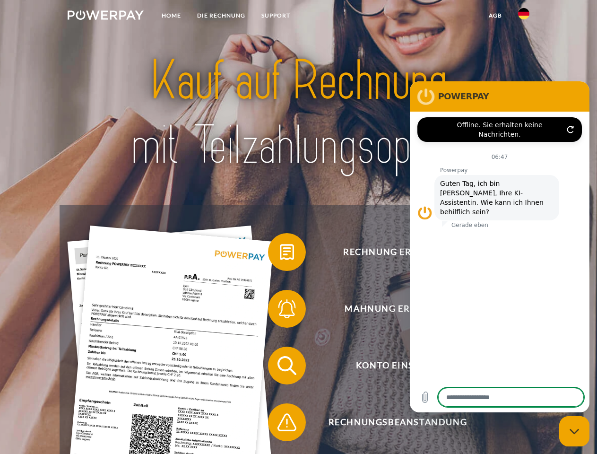
click at [105, 17] on img at bounding box center [106, 14] width 76 height 9
click at [524, 17] on img at bounding box center [523, 13] width 11 height 11
click at [495, 16] on link "agb" at bounding box center [495, 15] width 29 height 17
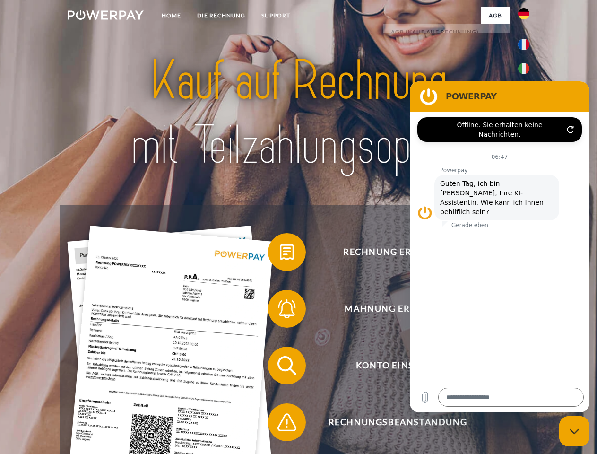
click at [280, 254] on span at bounding box center [272, 251] width 47 height 47
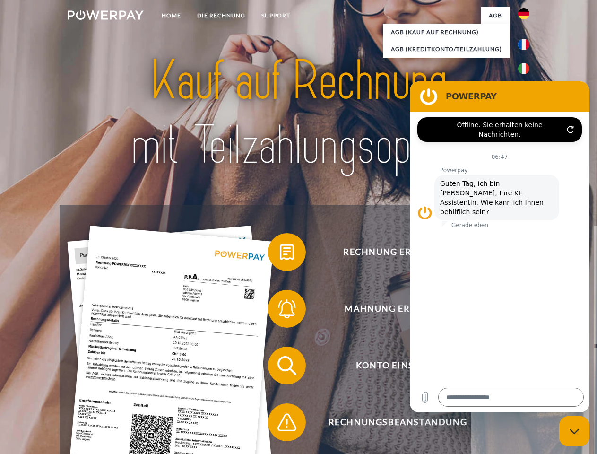
click at [280, 311] on div "Rechnung erhalten? Mahnung erhalten? Konto einsehen" at bounding box center [298, 394] width 477 height 378
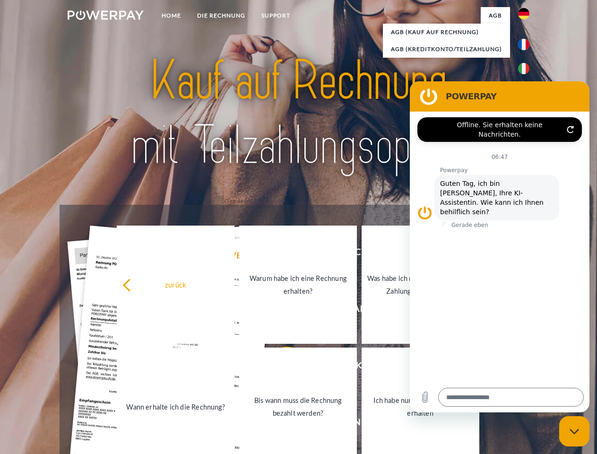
click at [280, 367] on link "Bis wann muss die Rechnung bezahlt werden?" at bounding box center [298, 406] width 118 height 118
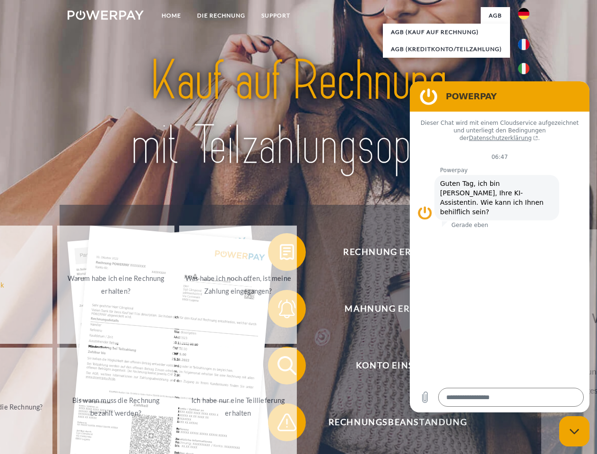
click at [280, 424] on span at bounding box center [272, 421] width 47 height 47
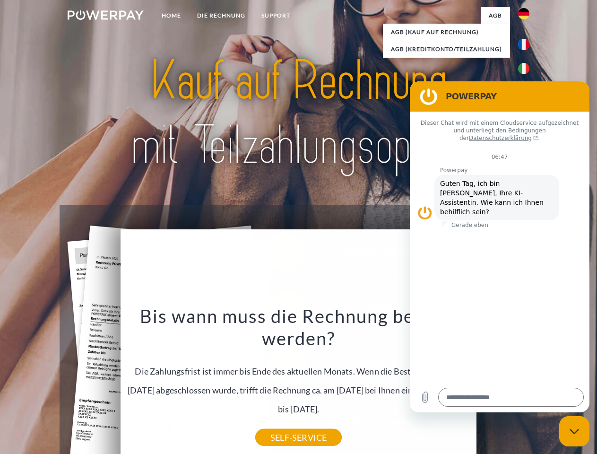
click at [574, 431] on icon "Messaging-Fenster schließen" at bounding box center [575, 431] width 10 height 6
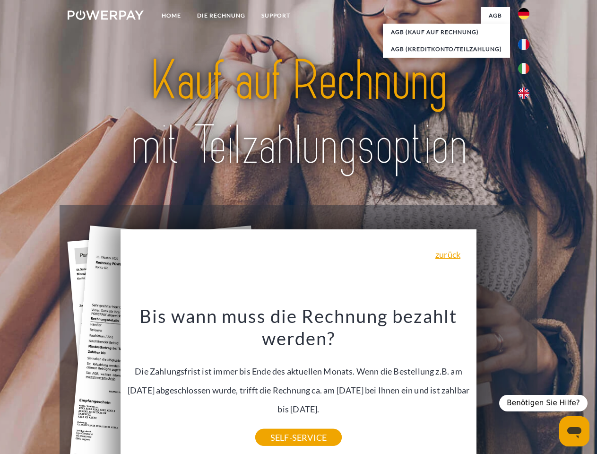
type textarea "*"
